Goal: Browse casually

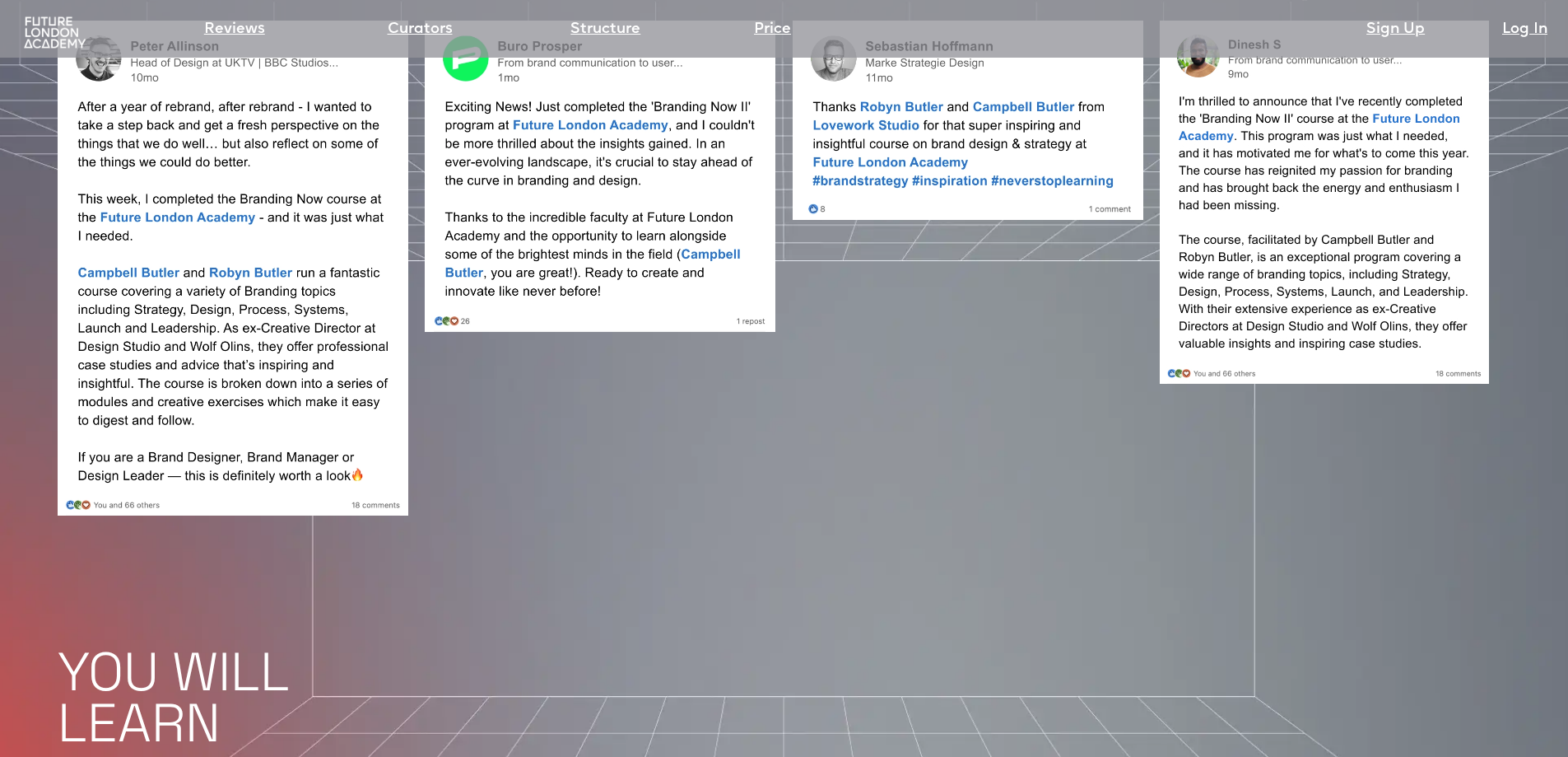
scroll to position [1565, 0]
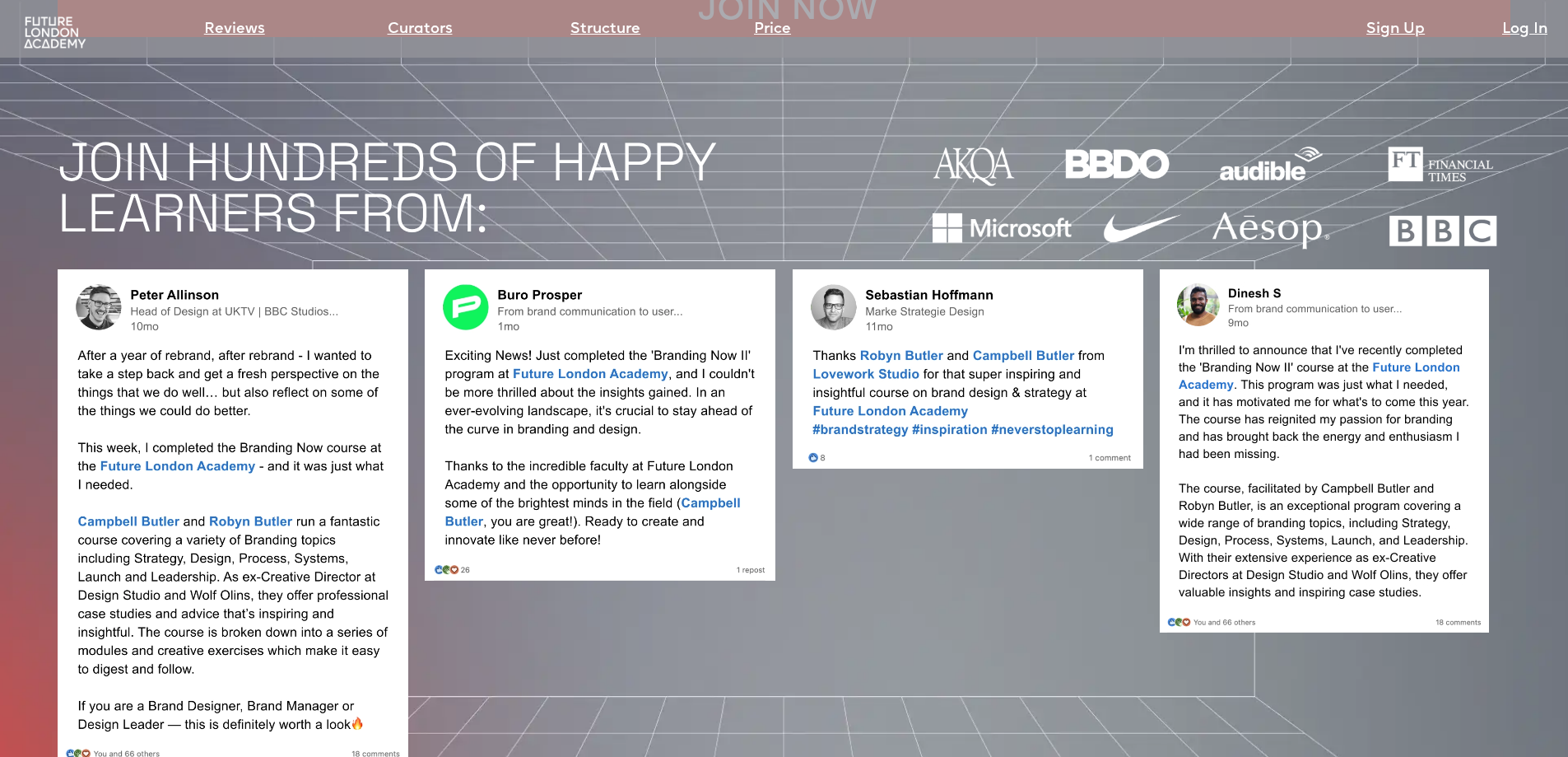
click at [503, 269] on img at bounding box center [600, 425] width 351 height 311
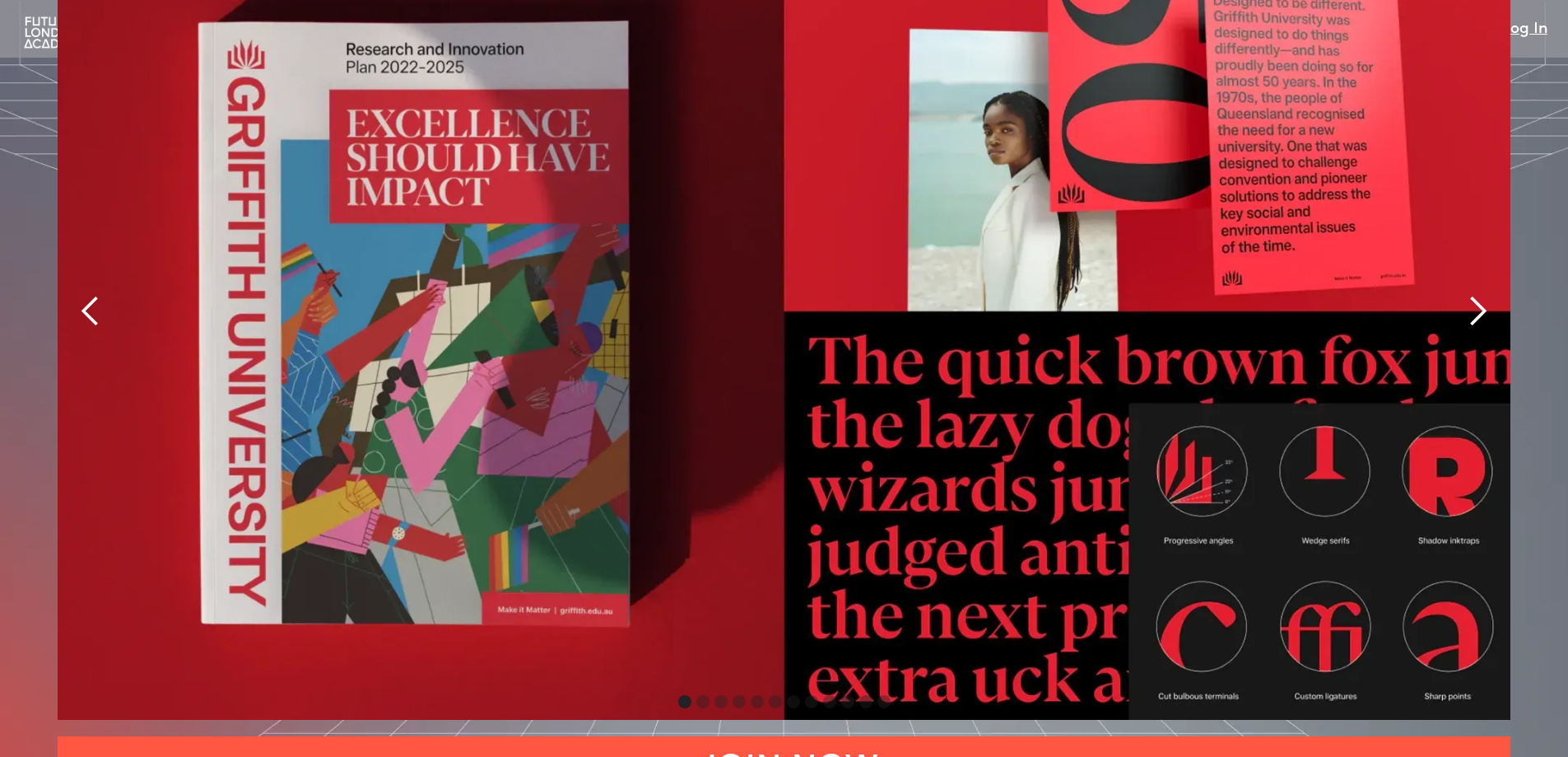
scroll to position [3954, 0]
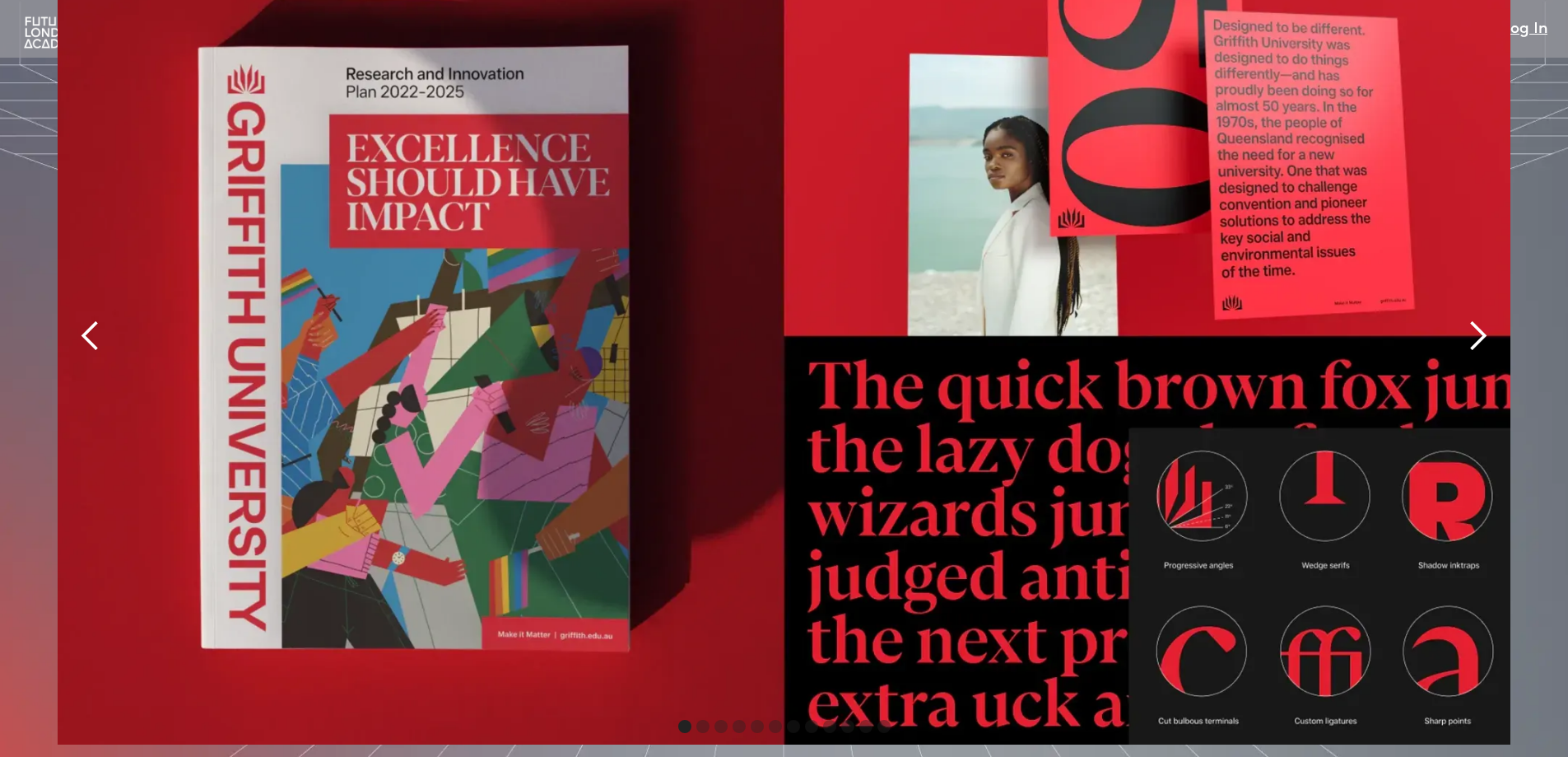
click at [1468, 320] on div "next slide" at bounding box center [1477, 336] width 33 height 33
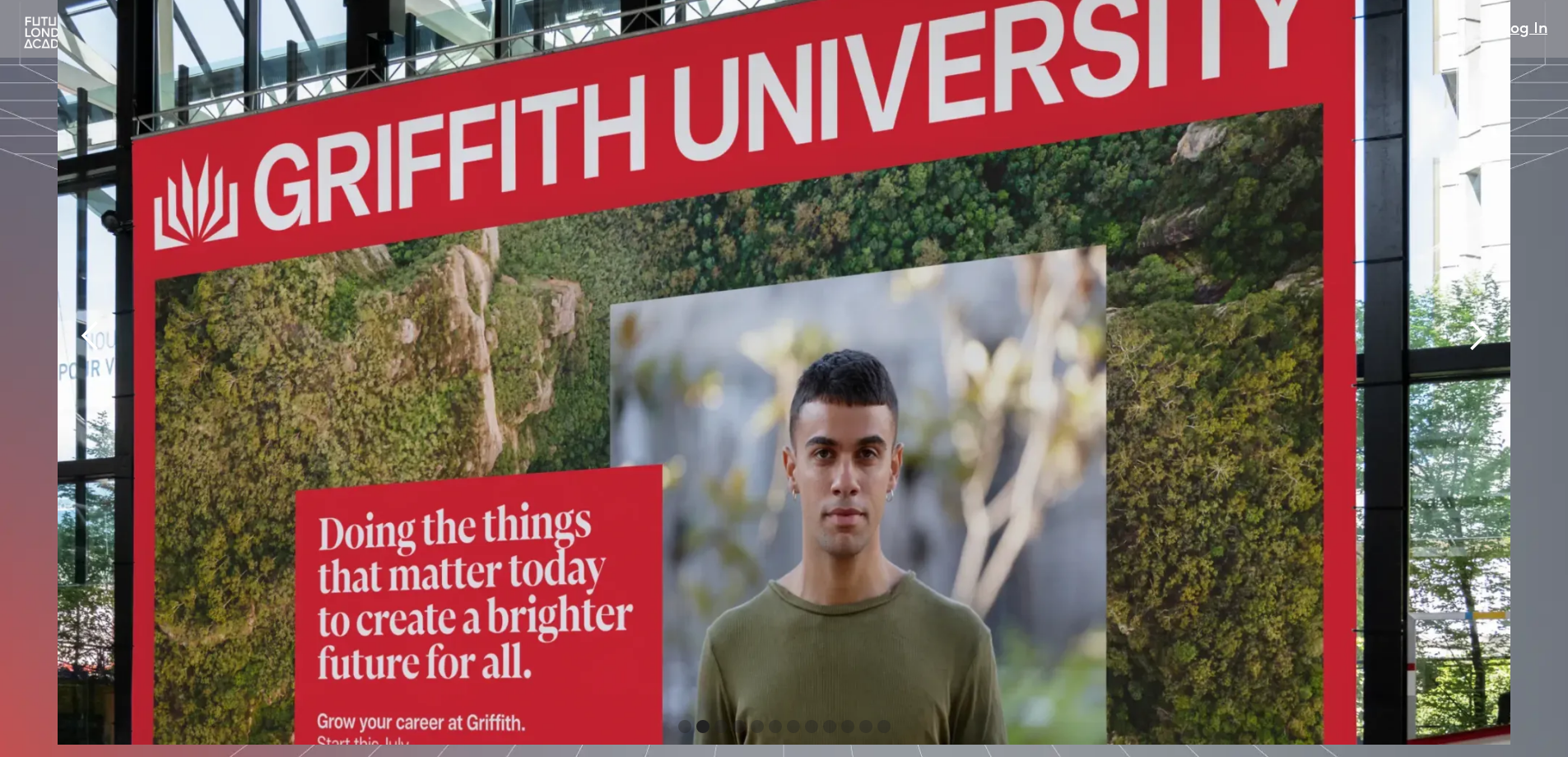
click at [1468, 320] on div "next slide" at bounding box center [1477, 336] width 33 height 33
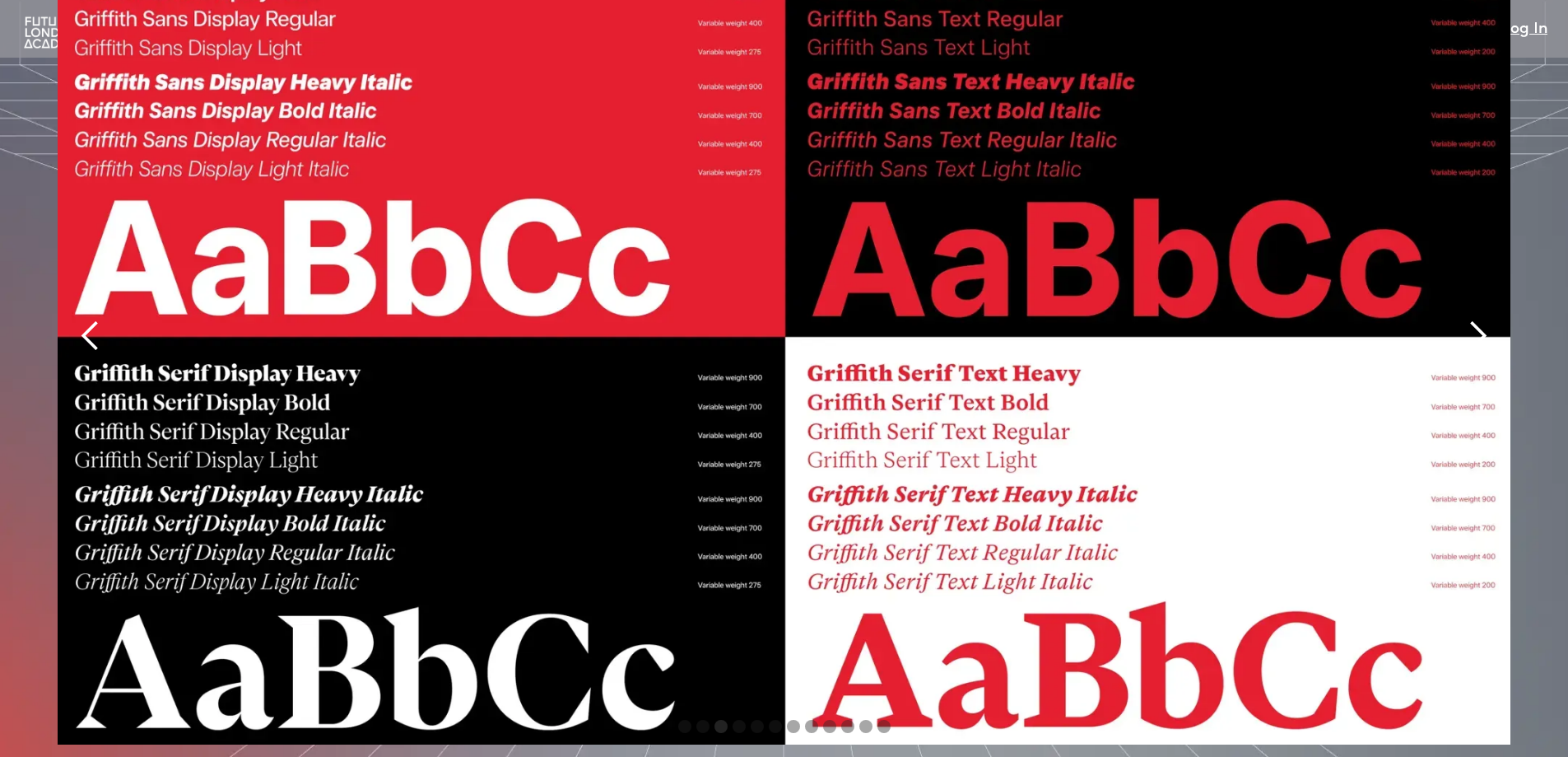
click at [1467, 320] on div "next slide" at bounding box center [1477, 336] width 33 height 33
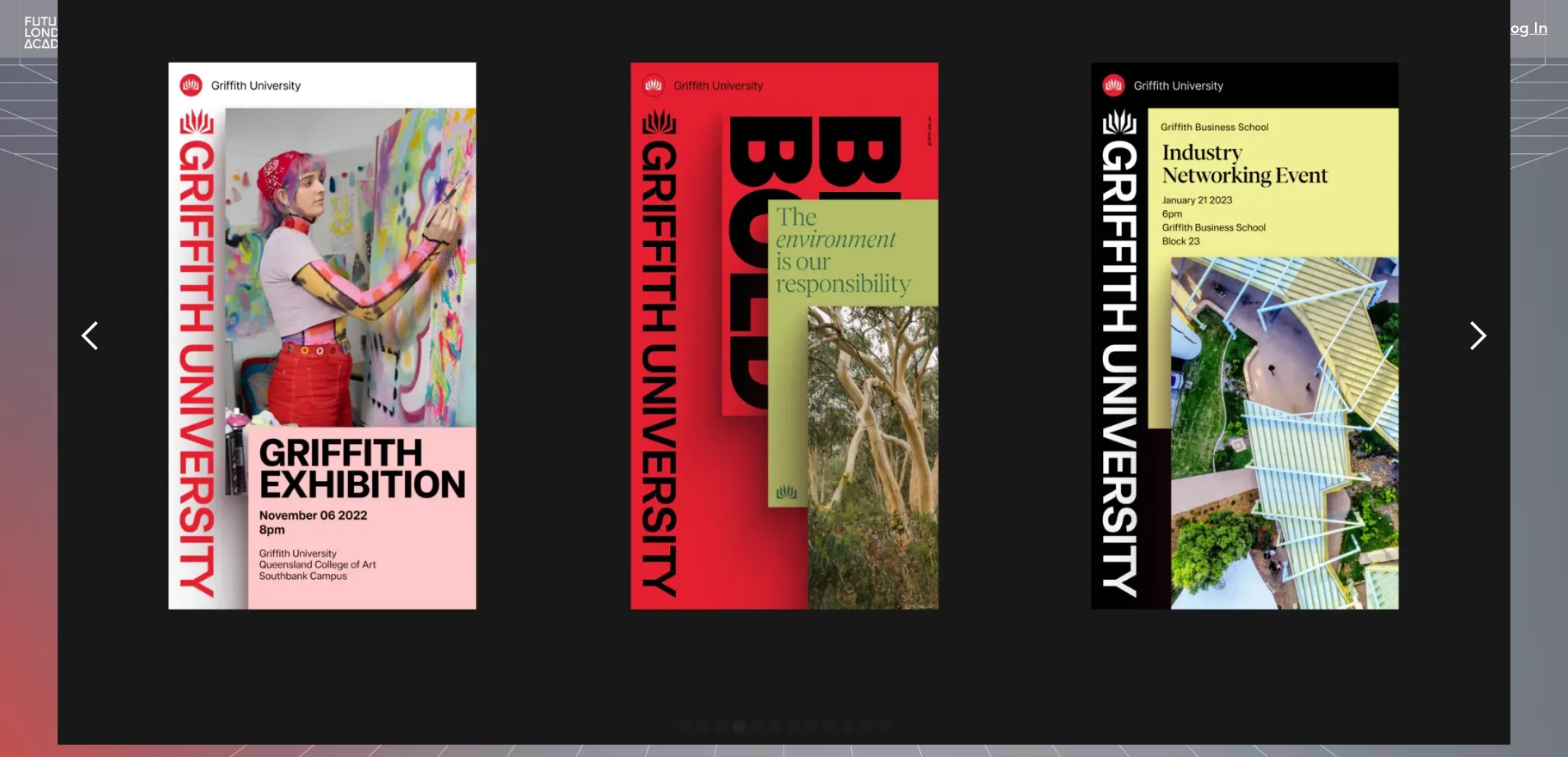
click at [1467, 320] on div "next slide" at bounding box center [1477, 336] width 33 height 33
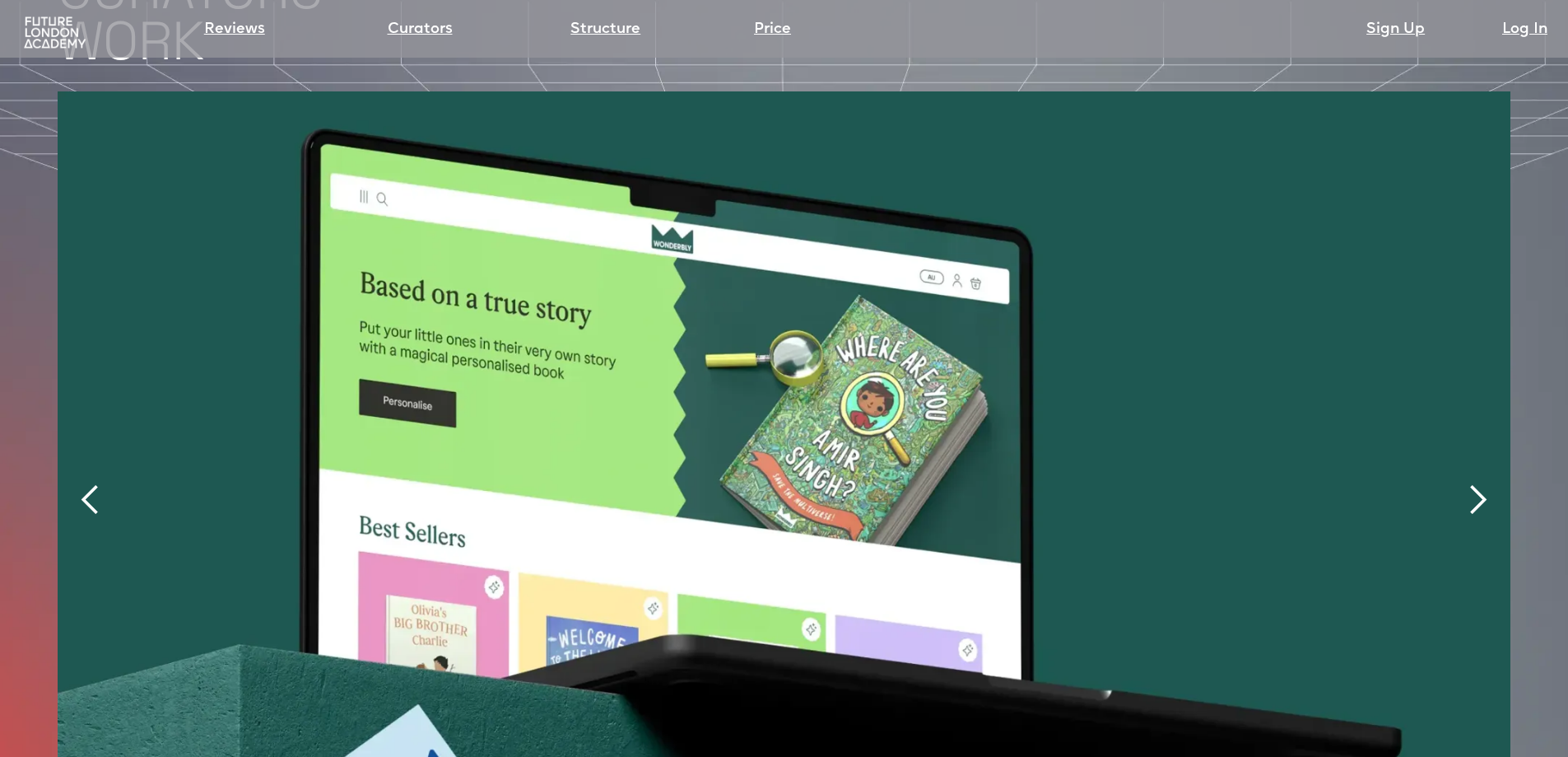
scroll to position [3789, 0]
click at [1481, 485] on div "next slide" at bounding box center [1477, 501] width 33 height 33
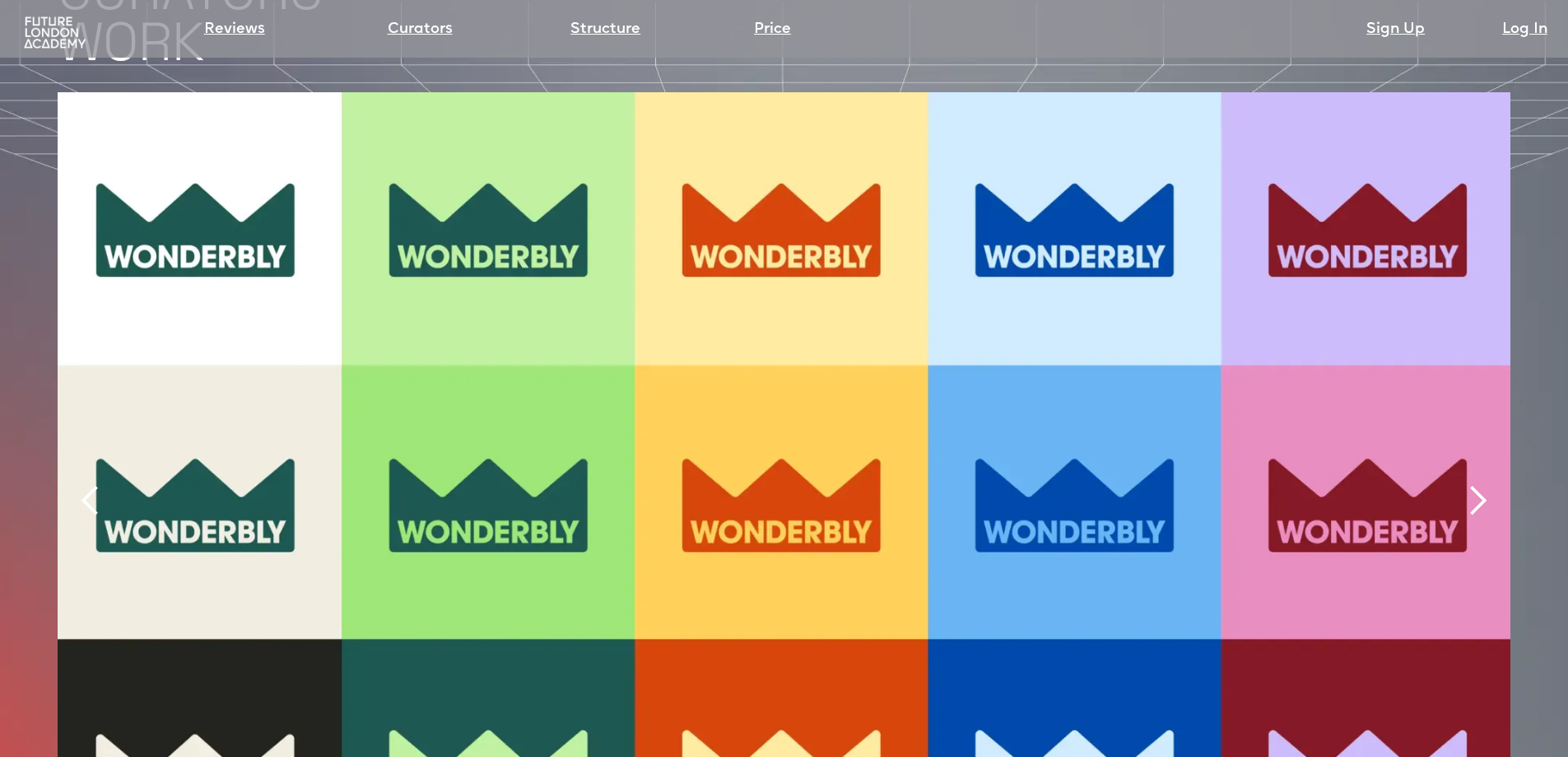
click at [1481, 485] on div "next slide" at bounding box center [1477, 501] width 33 height 33
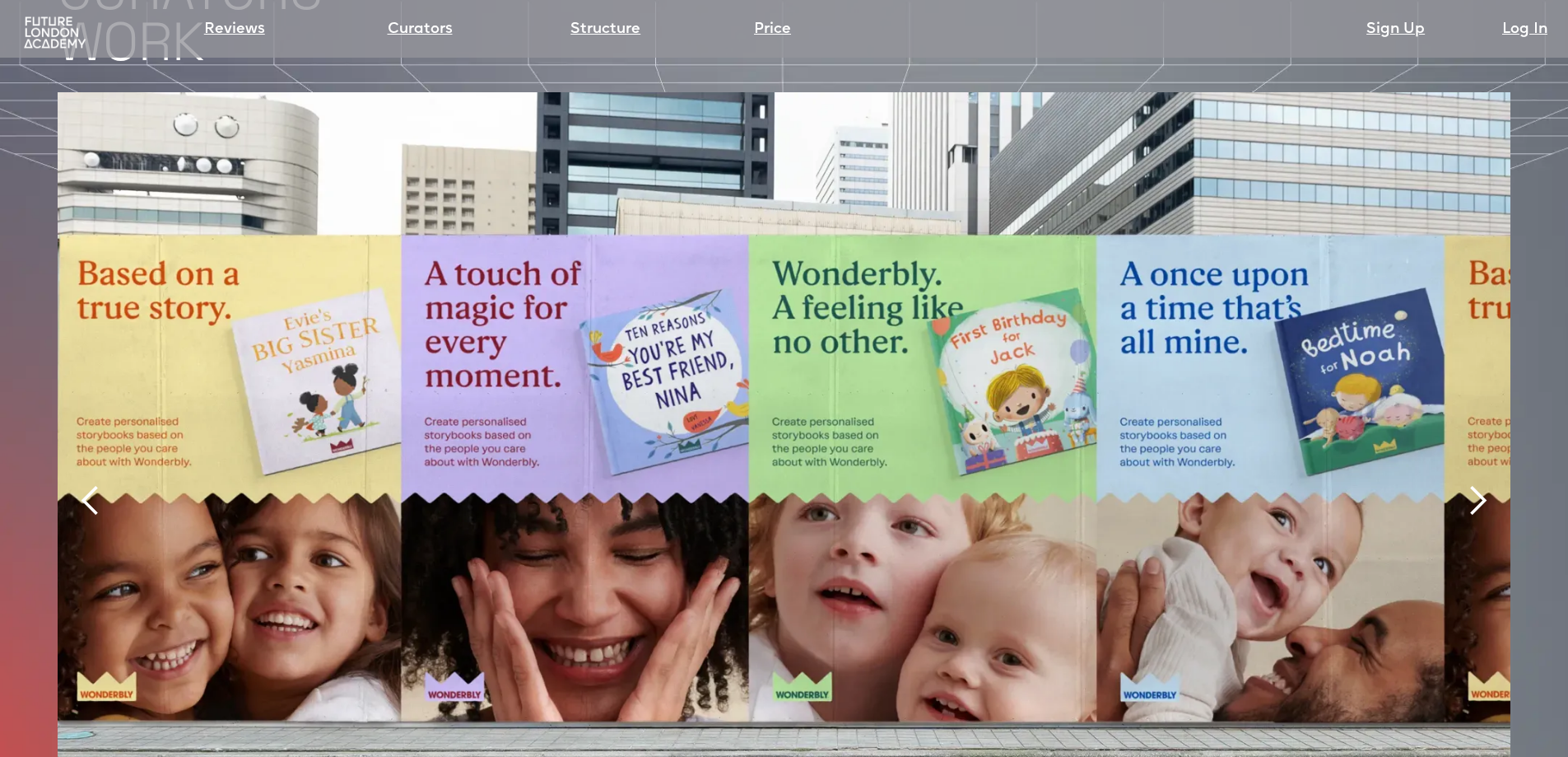
click at [1481, 485] on div "next slide" at bounding box center [1477, 501] width 33 height 33
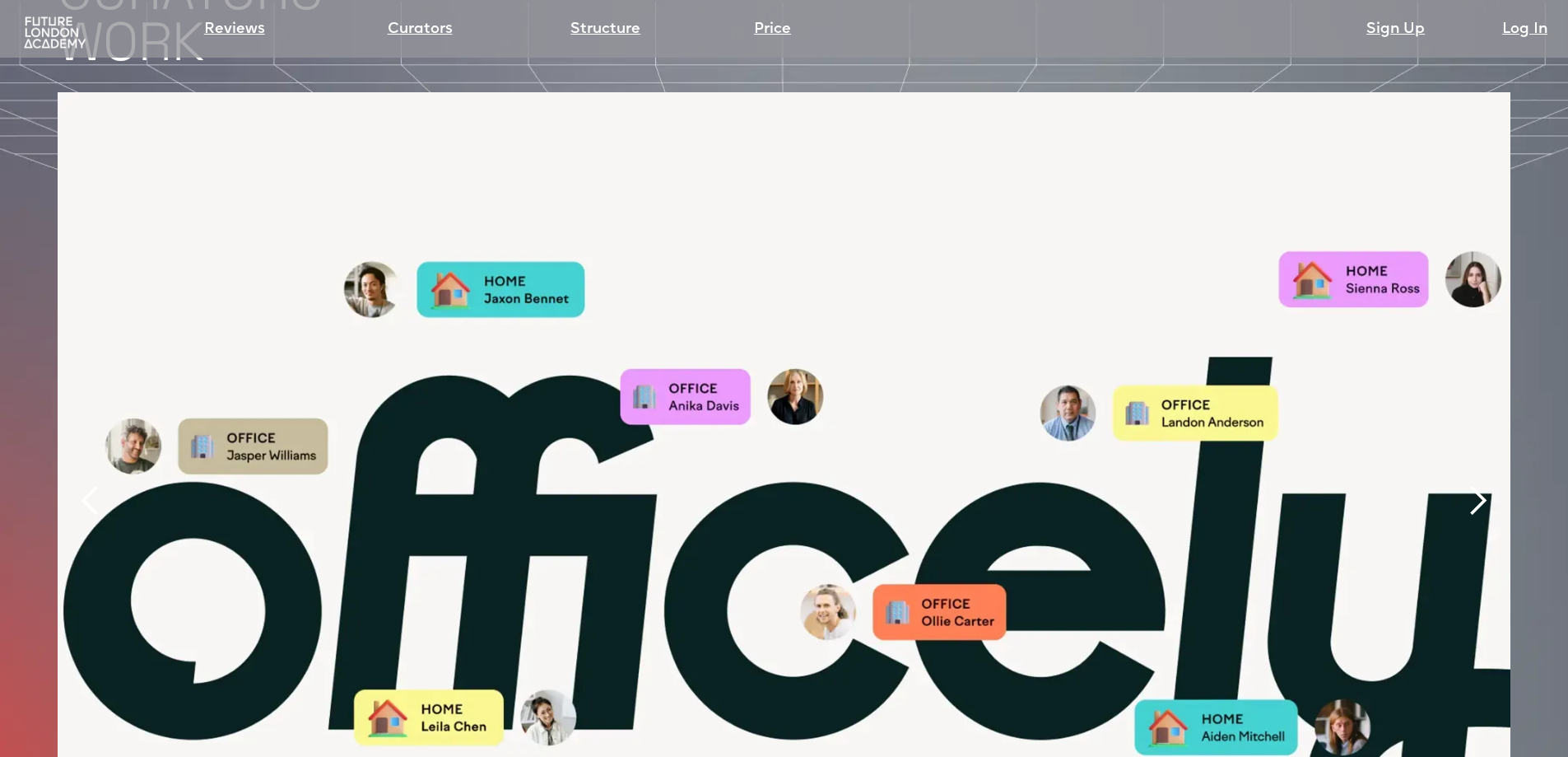
click at [1481, 485] on div "next slide" at bounding box center [1477, 501] width 33 height 33
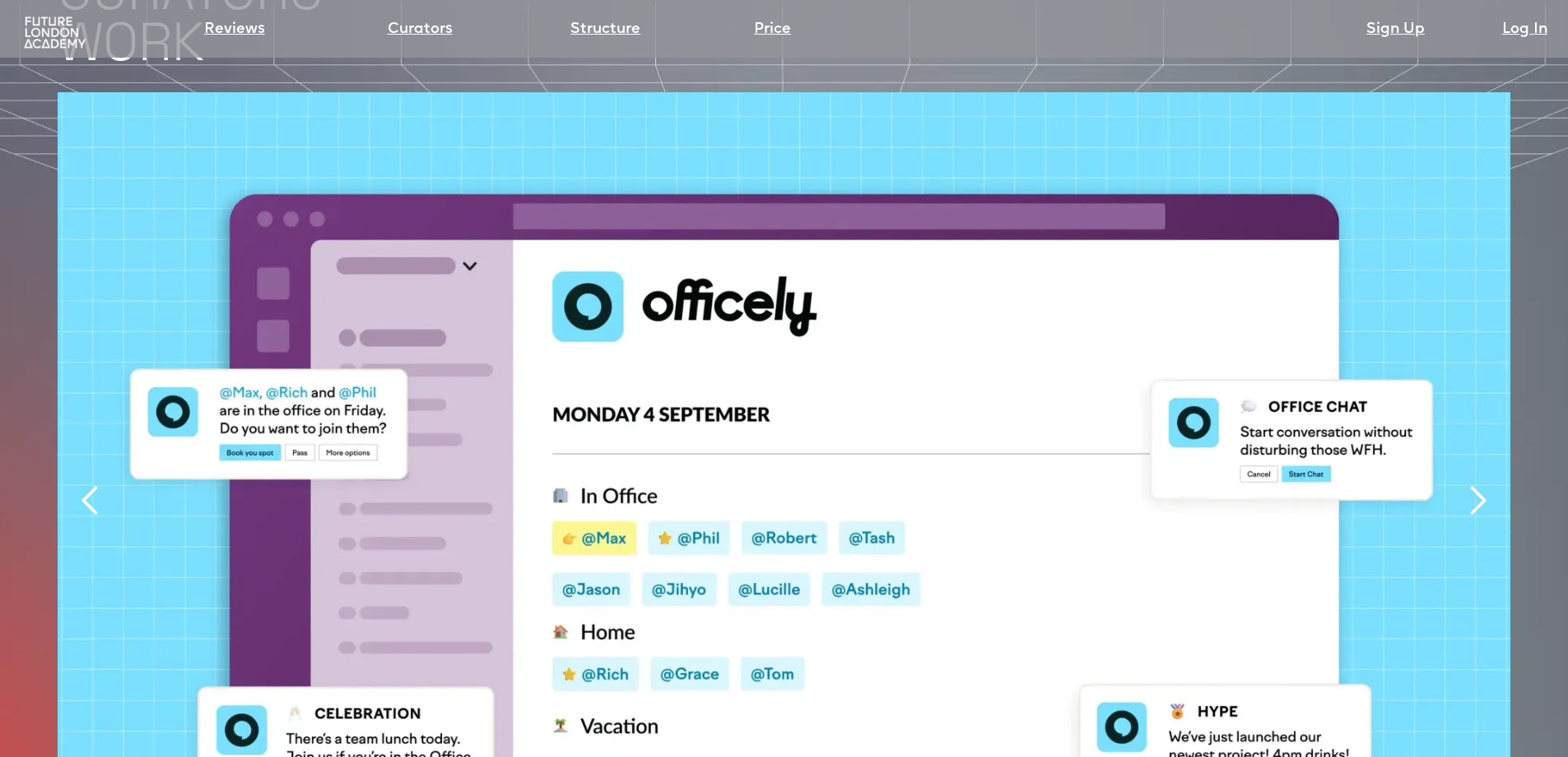
click at [1481, 485] on div "next slide" at bounding box center [1477, 501] width 33 height 33
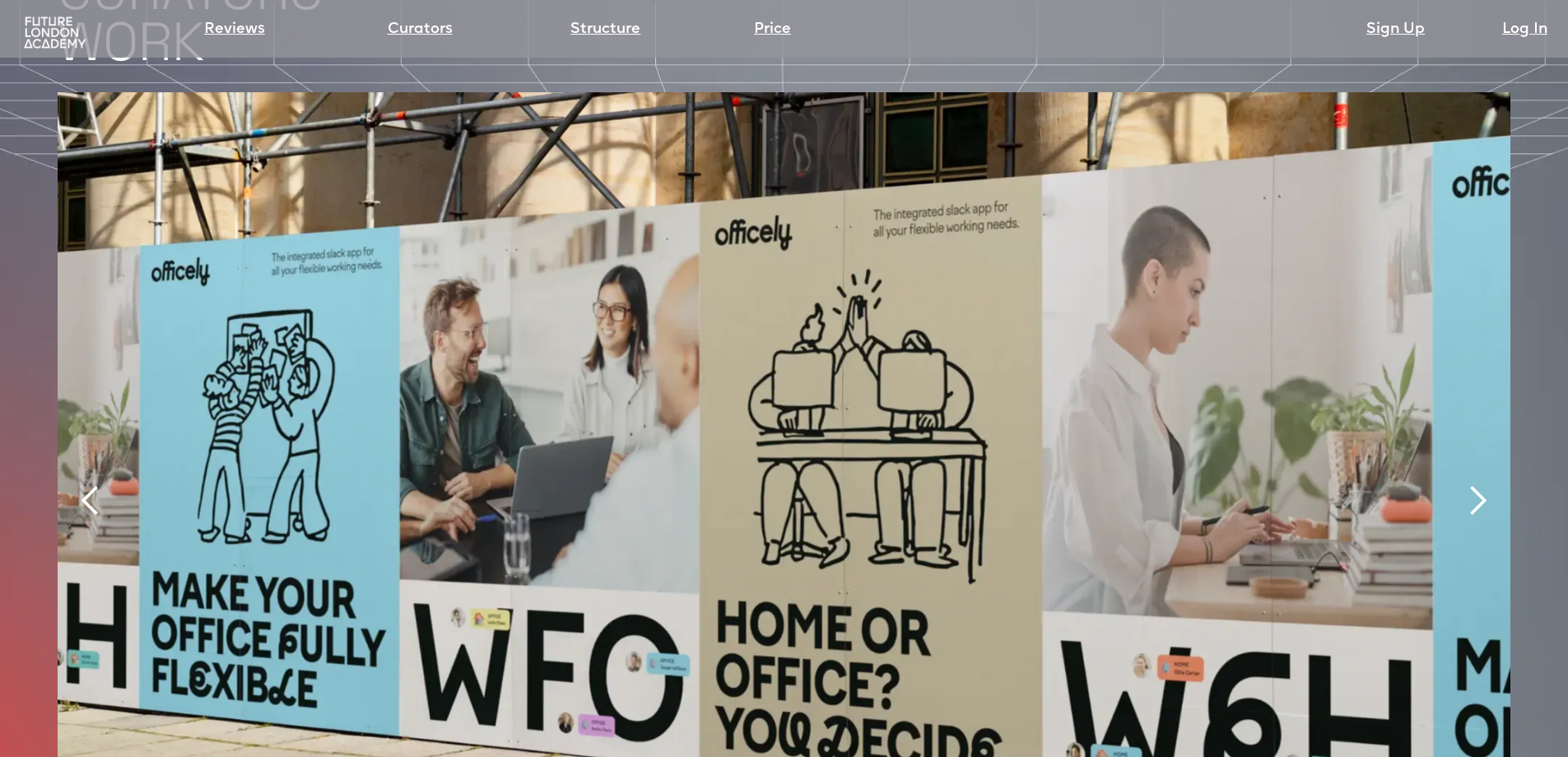
click at [1481, 485] on div "next slide" at bounding box center [1477, 501] width 33 height 33
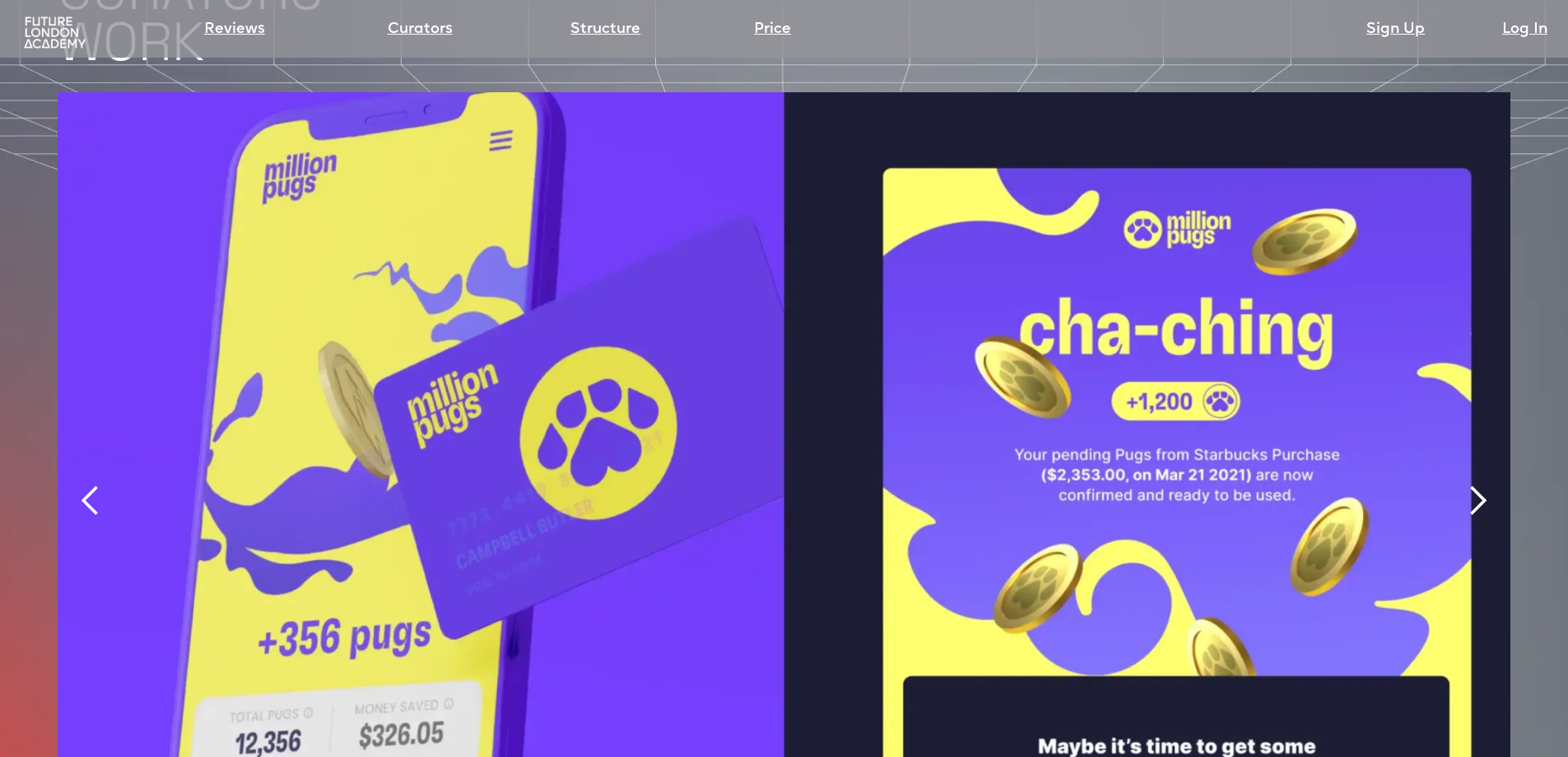
click at [1481, 485] on div "next slide" at bounding box center [1477, 501] width 33 height 33
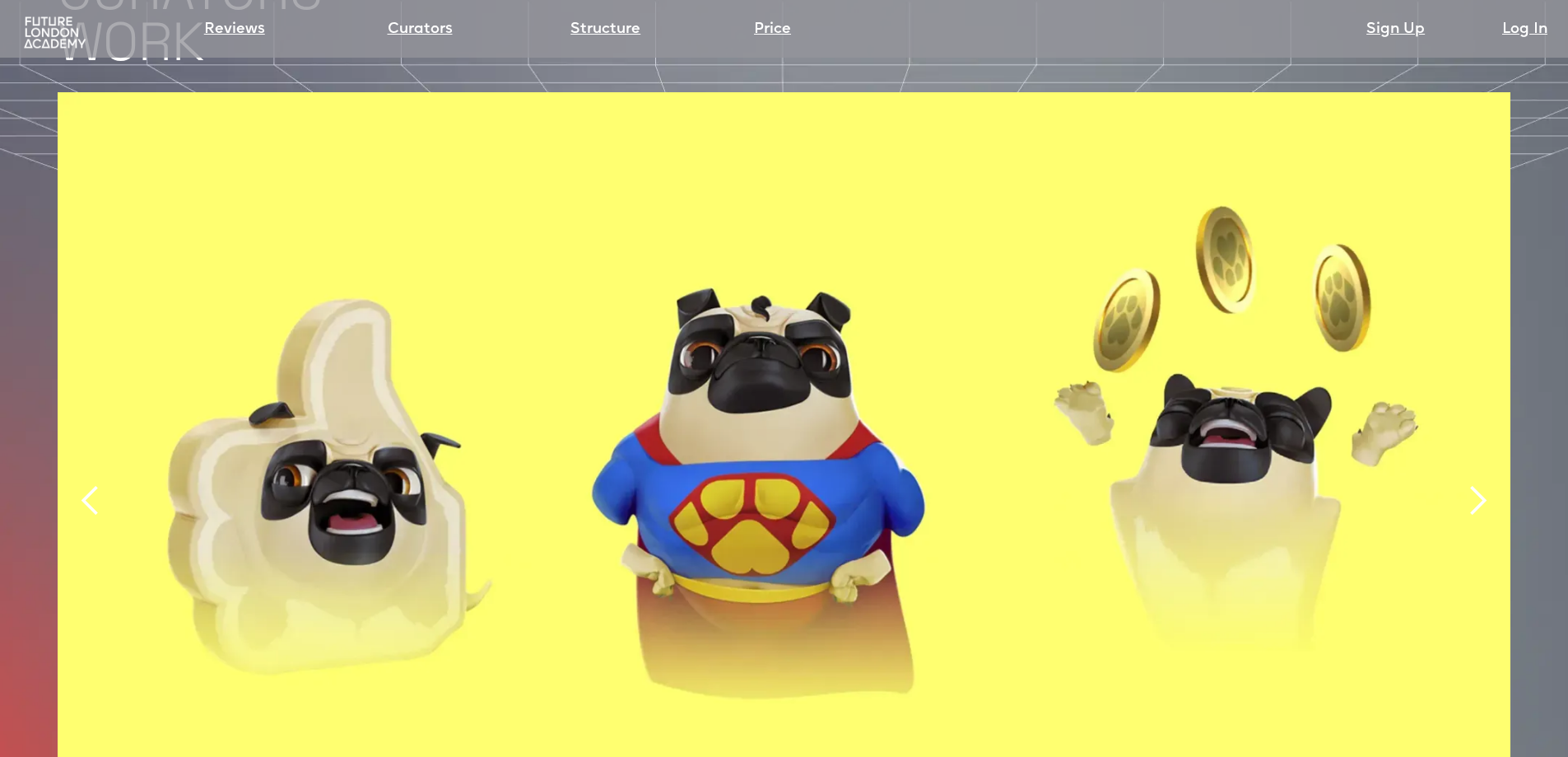
click at [1481, 485] on div "next slide" at bounding box center [1477, 501] width 33 height 33
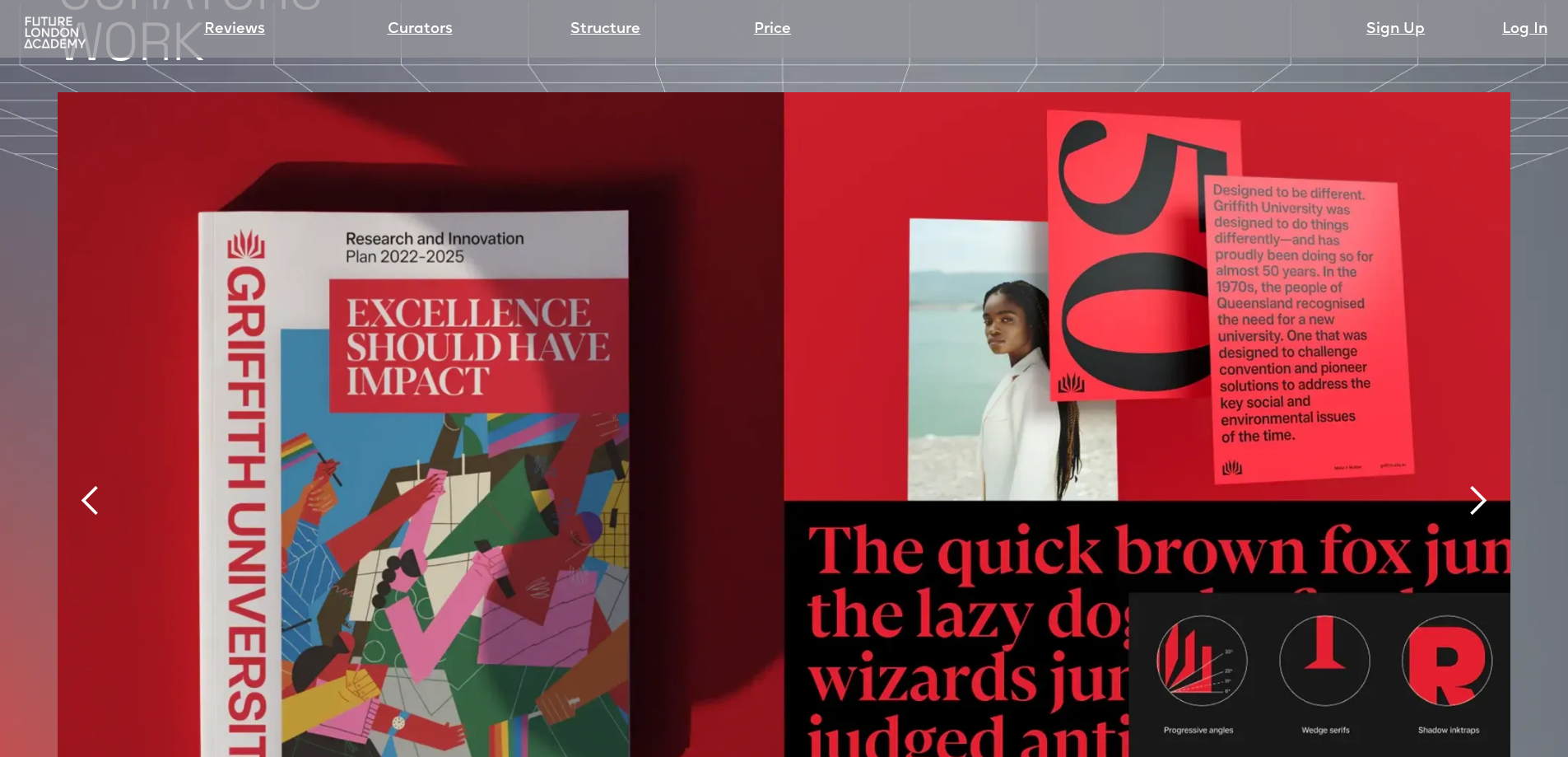
click at [1481, 485] on div "next slide" at bounding box center [1477, 501] width 33 height 33
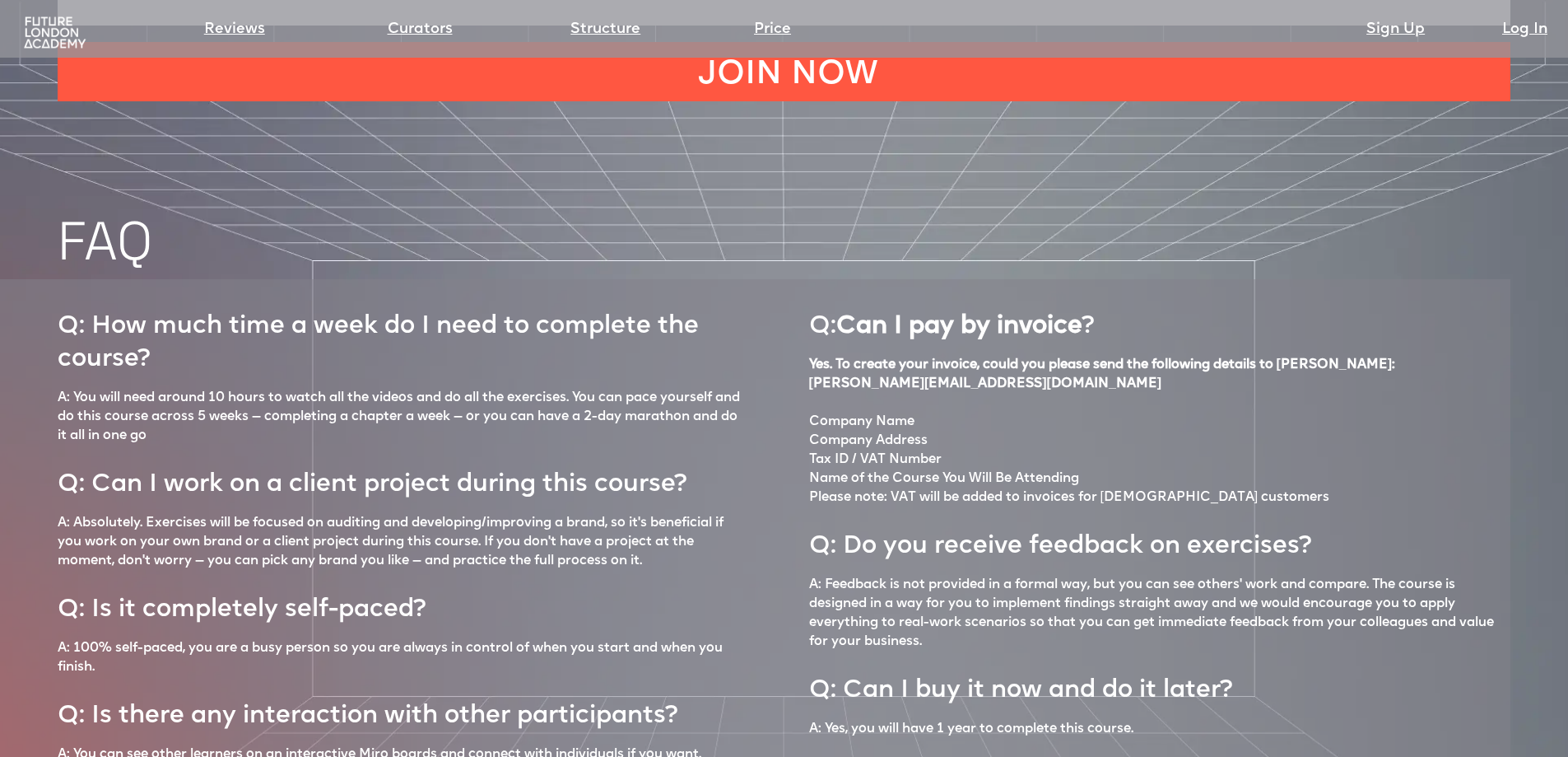
scroll to position [7084, 0]
